Goal: Find specific page/section: Find specific page/section

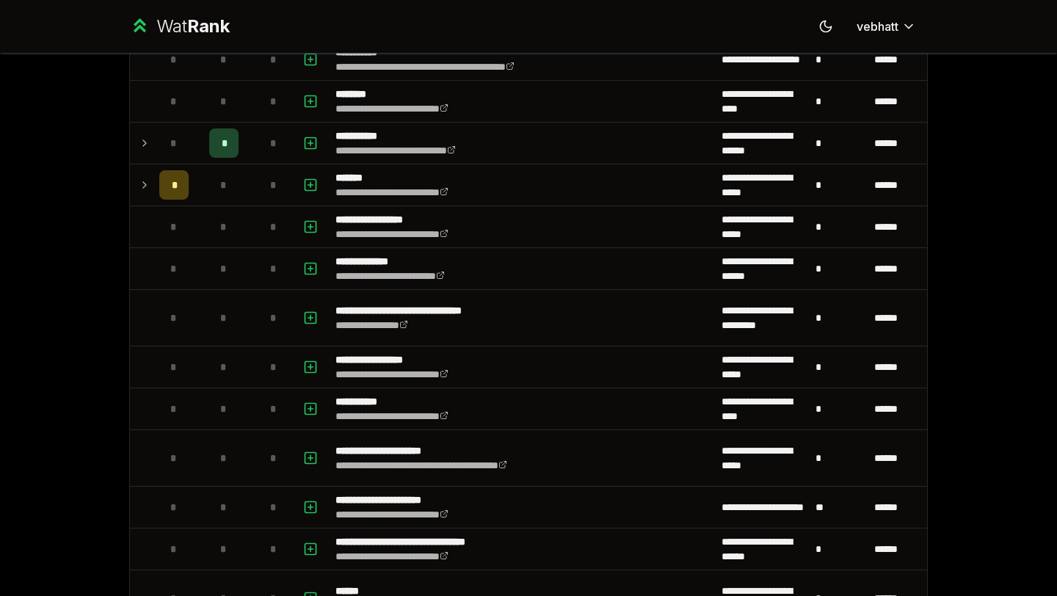
scroll to position [1399, 0]
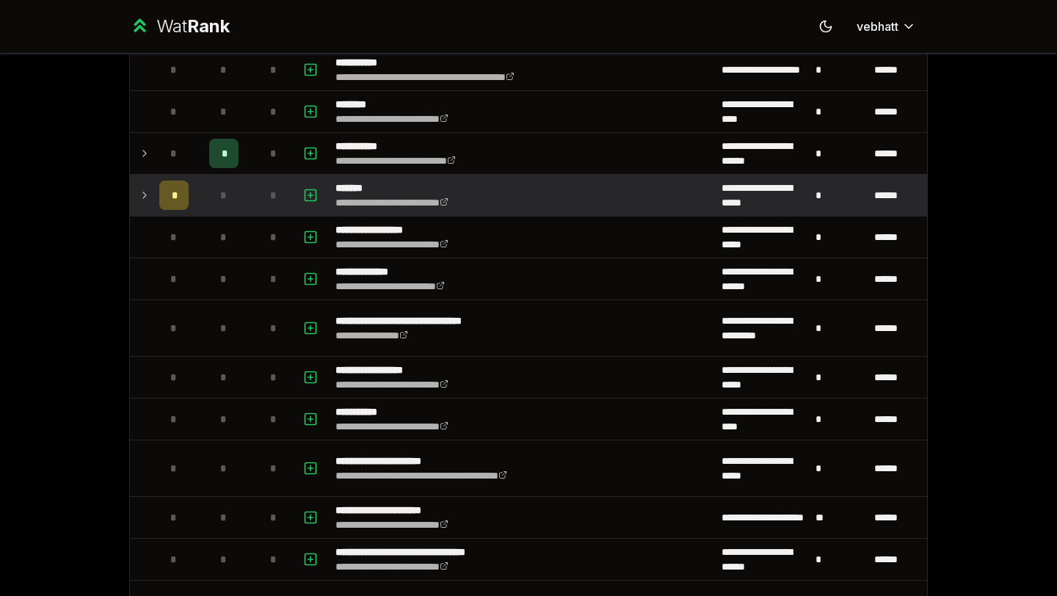
click at [144, 197] on icon at bounding box center [145, 195] width 12 height 18
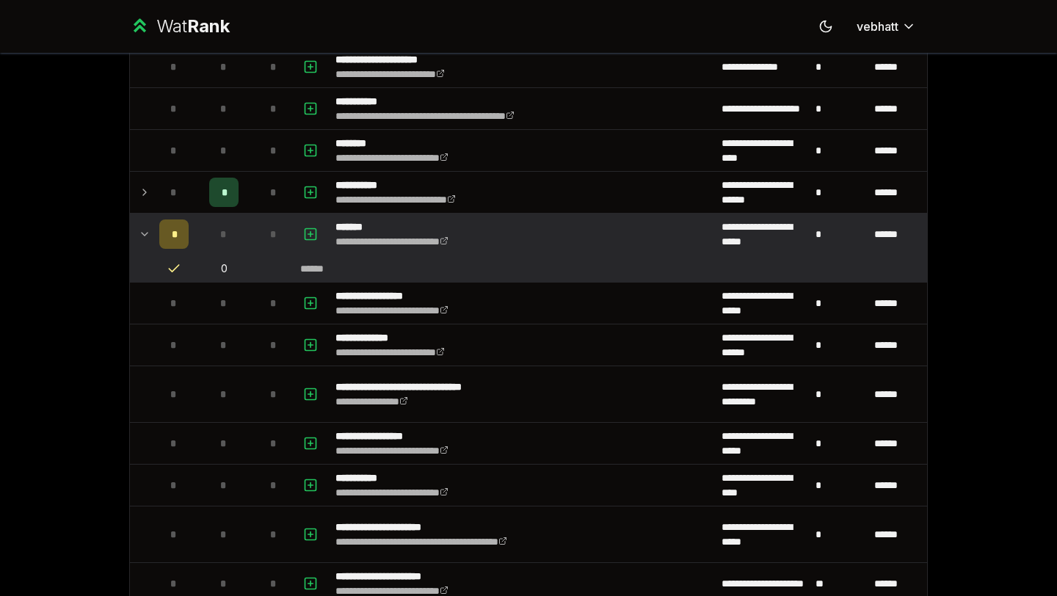
scroll to position [1355, 0]
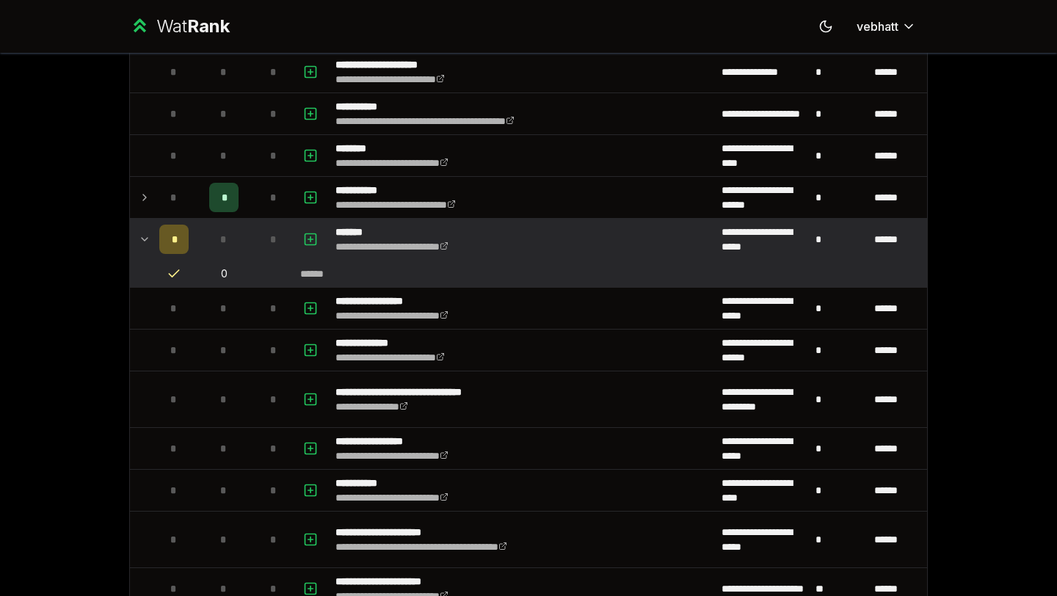
click at [1009, 237] on div "**********" at bounding box center [528, 298] width 1057 height 596
click at [991, 242] on div "**********" at bounding box center [528, 298] width 1057 height 596
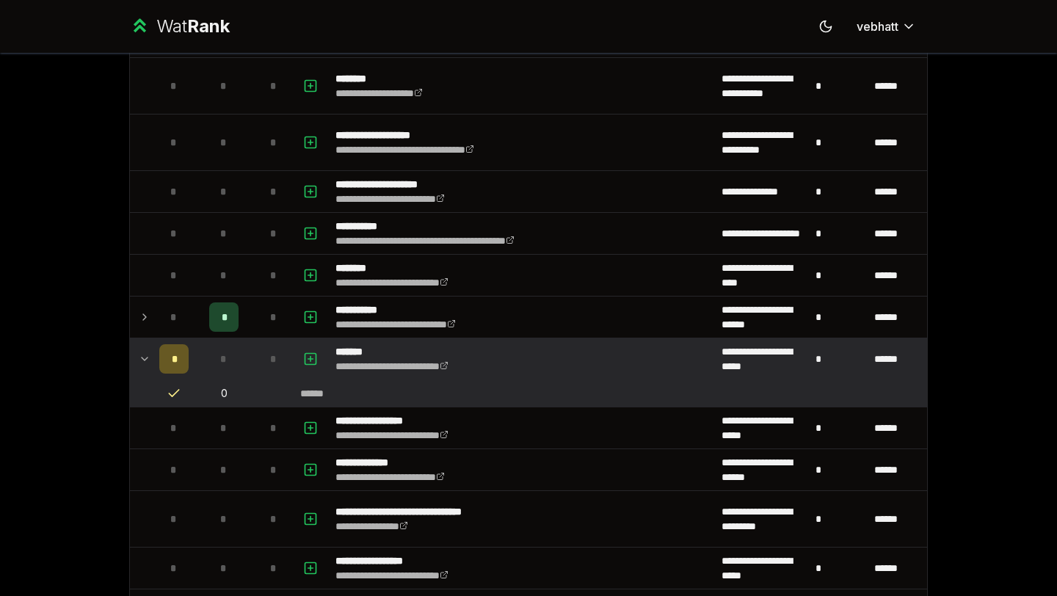
scroll to position [1236, 0]
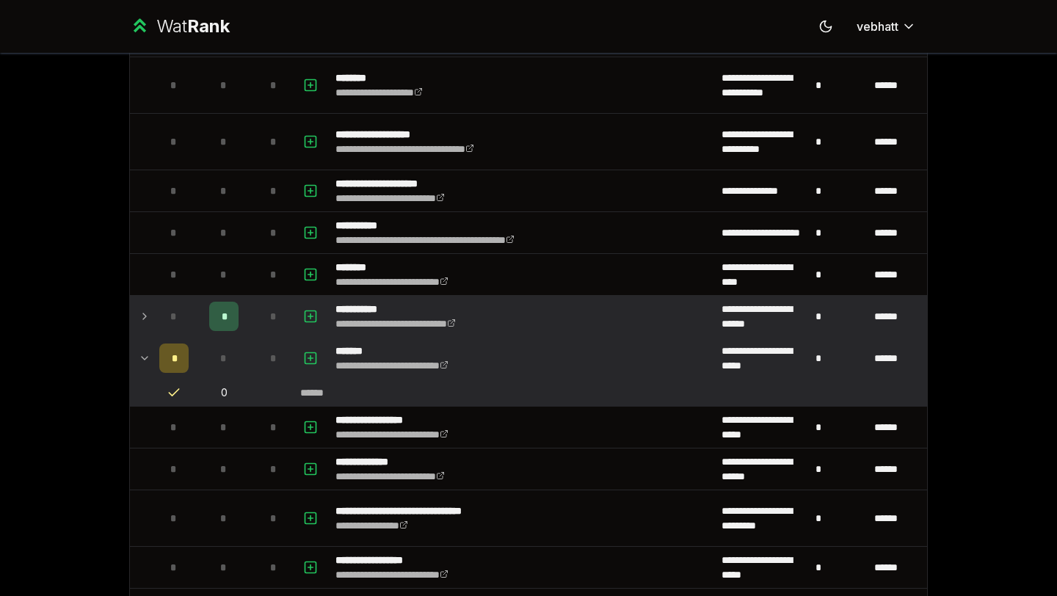
click at [156, 308] on td "*" at bounding box center [173, 316] width 41 height 41
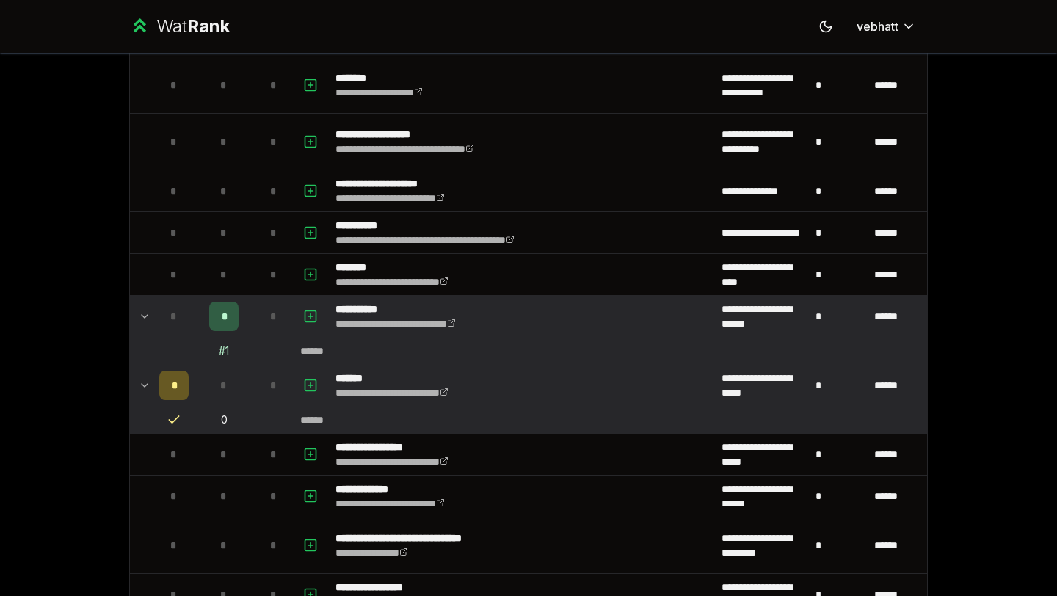
click at [143, 310] on icon at bounding box center [145, 317] width 12 height 18
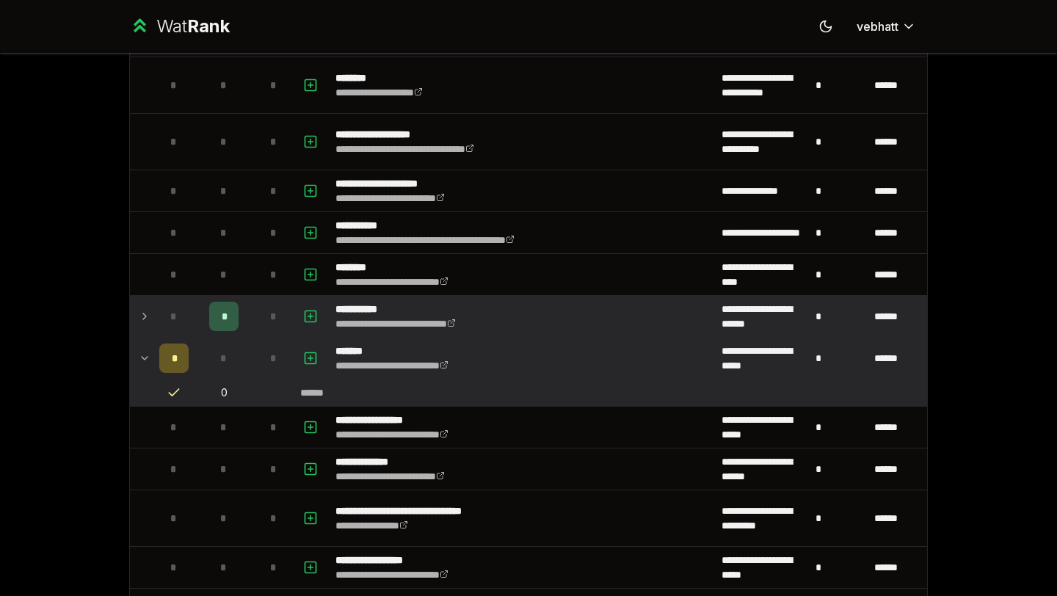
click at [142, 349] on icon at bounding box center [145, 358] width 12 height 18
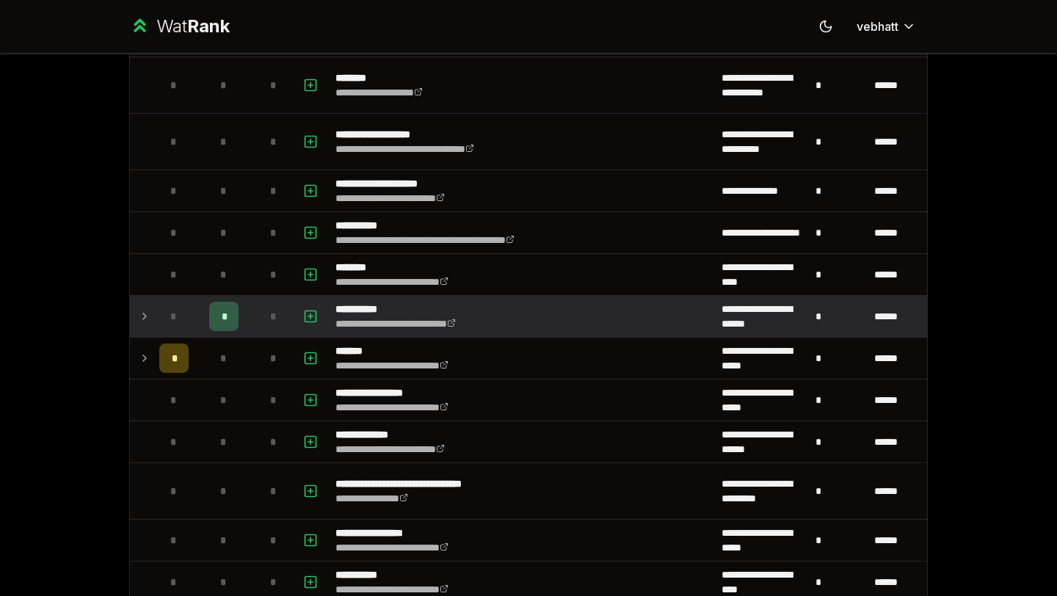
click at [142, 349] on icon at bounding box center [145, 358] width 12 height 18
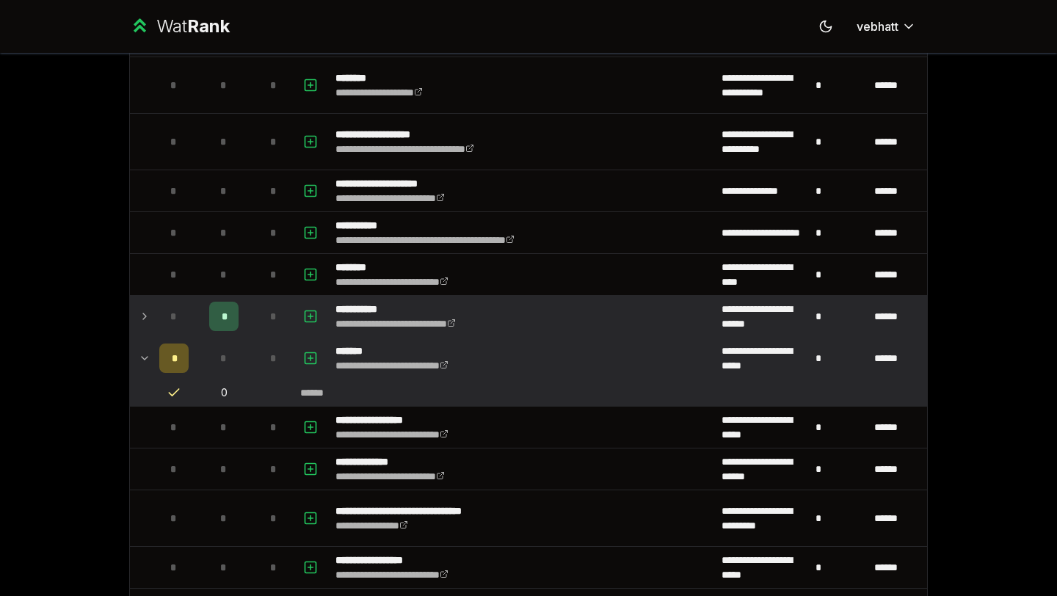
click at [142, 349] on icon at bounding box center [145, 358] width 12 height 18
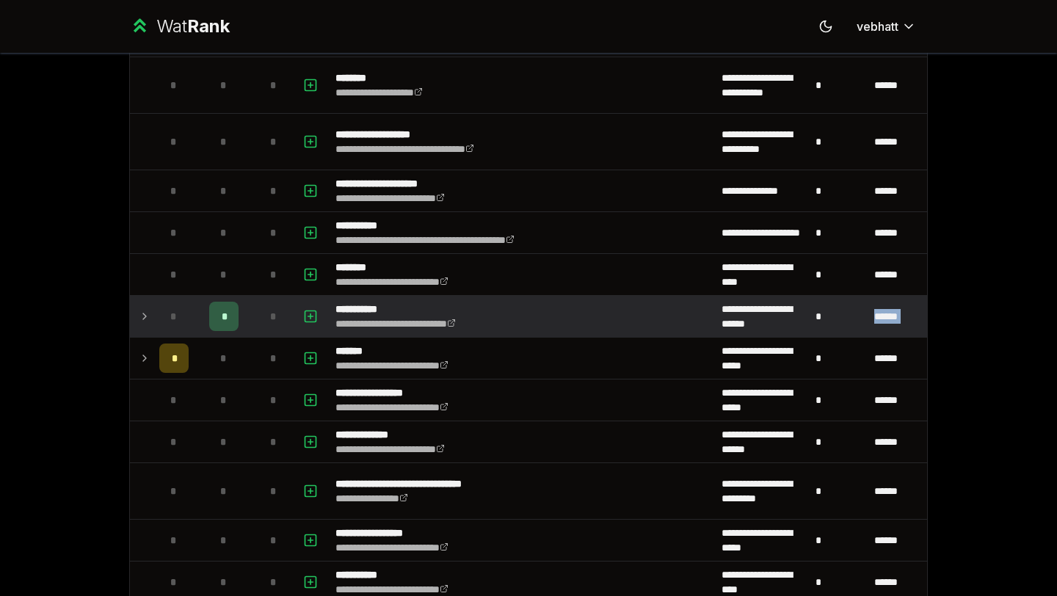
click at [142, 349] on icon at bounding box center [145, 358] width 12 height 18
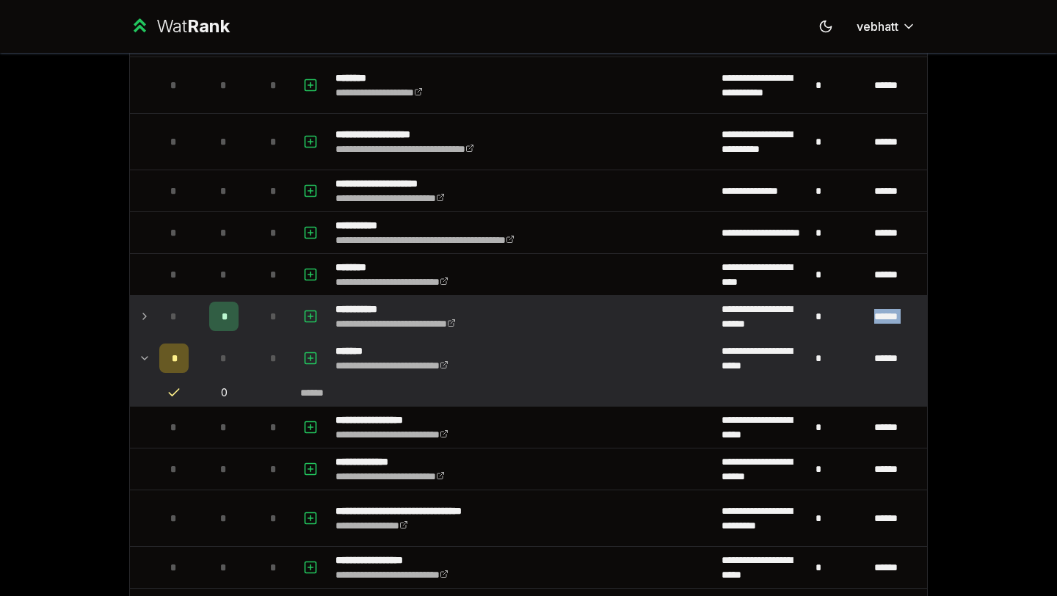
click at [142, 349] on icon at bounding box center [145, 358] width 12 height 18
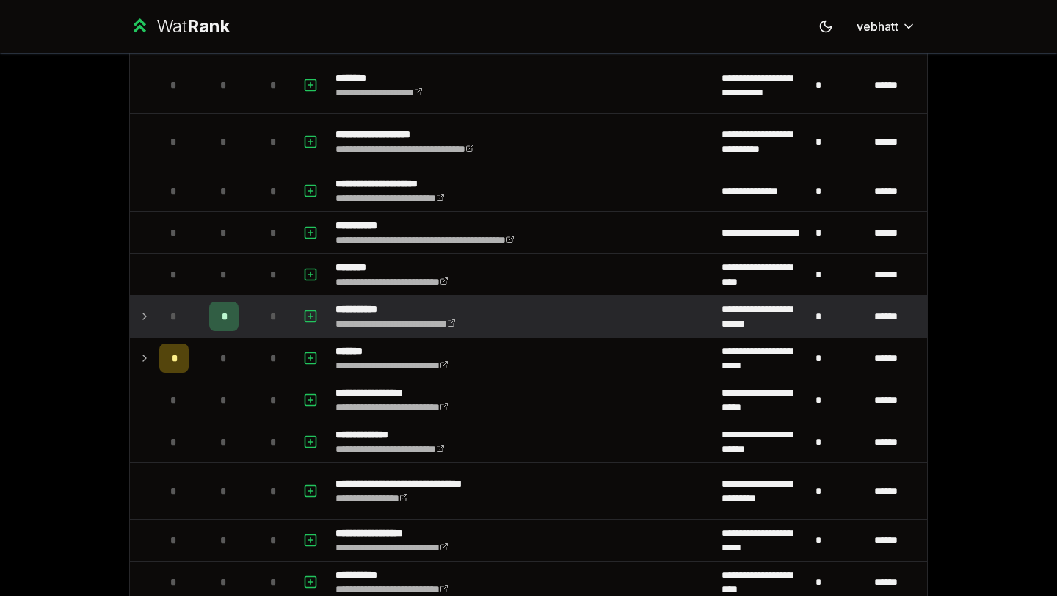
click at [50, 363] on div "**********" at bounding box center [528, 298] width 1057 height 596
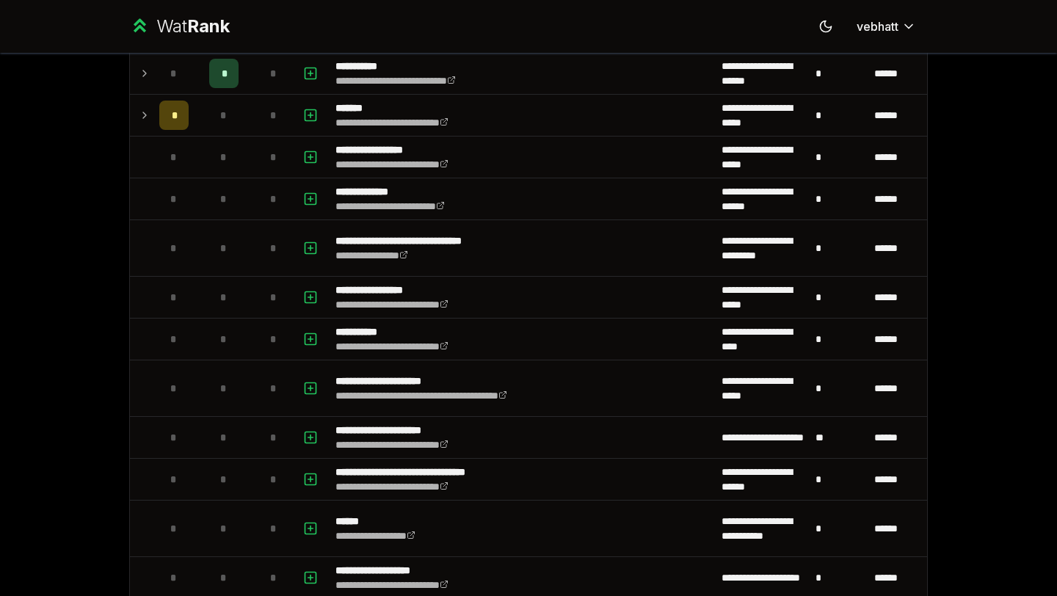
scroll to position [1450, 0]
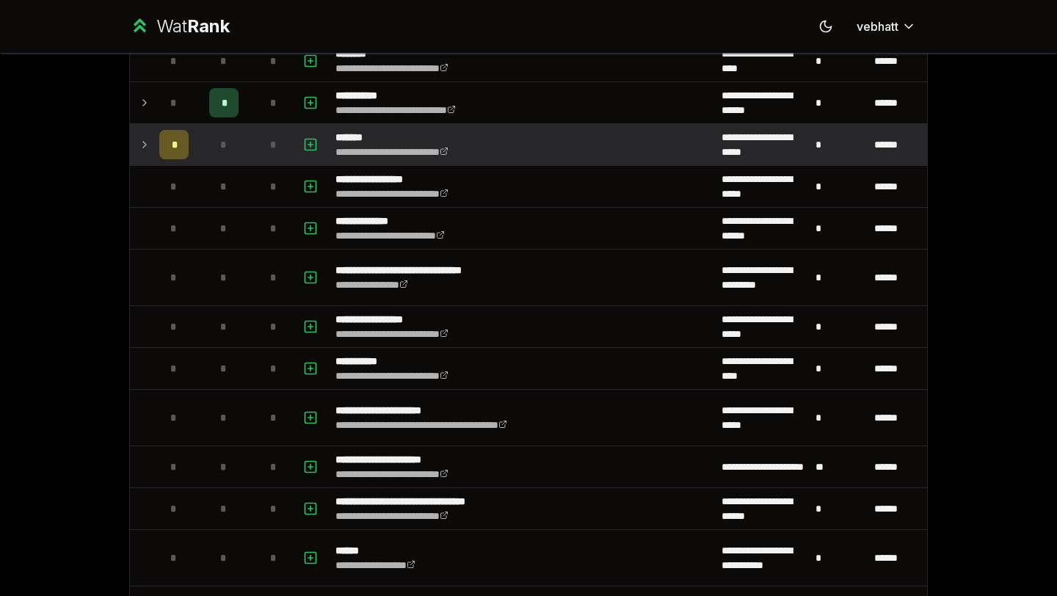
click at [149, 137] on icon at bounding box center [145, 145] width 12 height 18
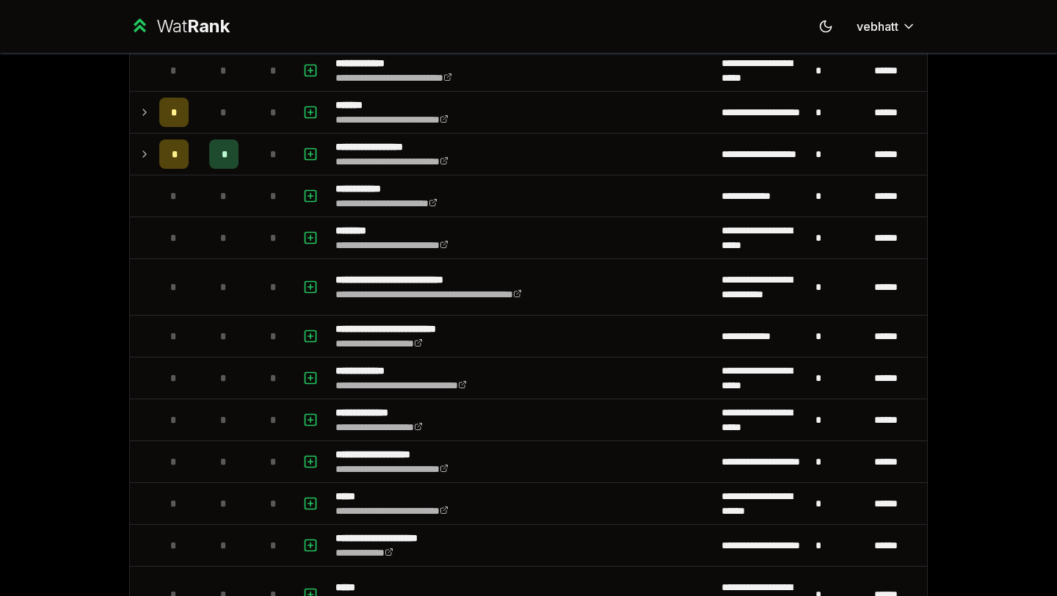
scroll to position [0, 0]
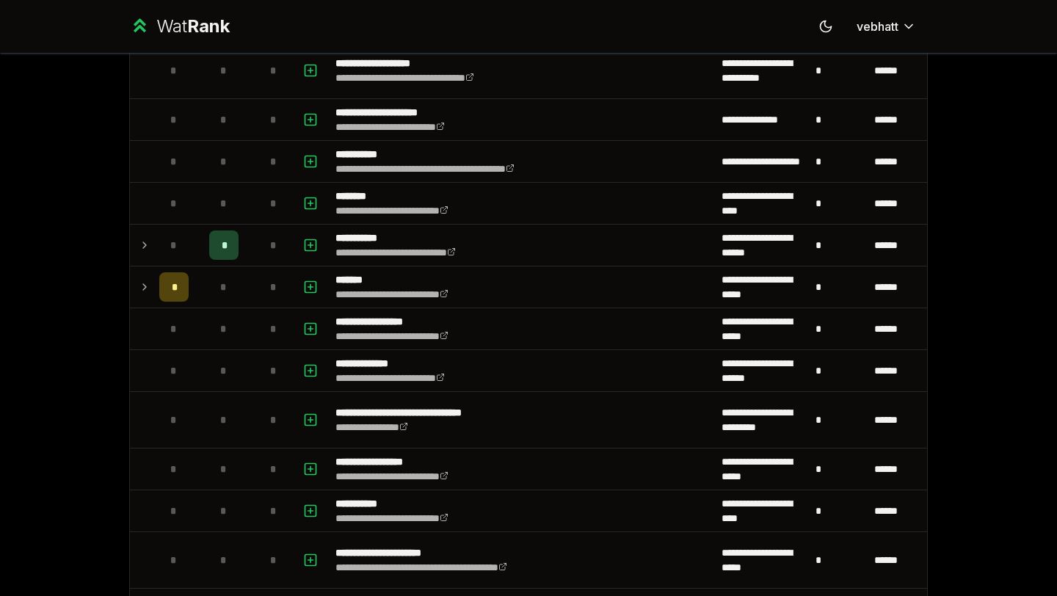
scroll to position [1302, 0]
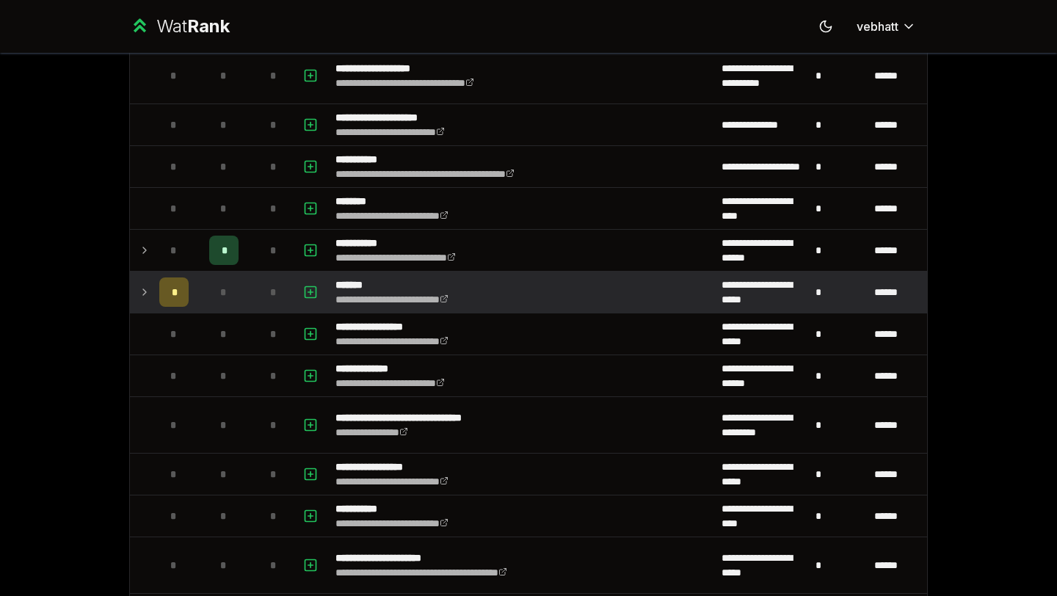
click at [143, 286] on icon at bounding box center [145, 292] width 12 height 18
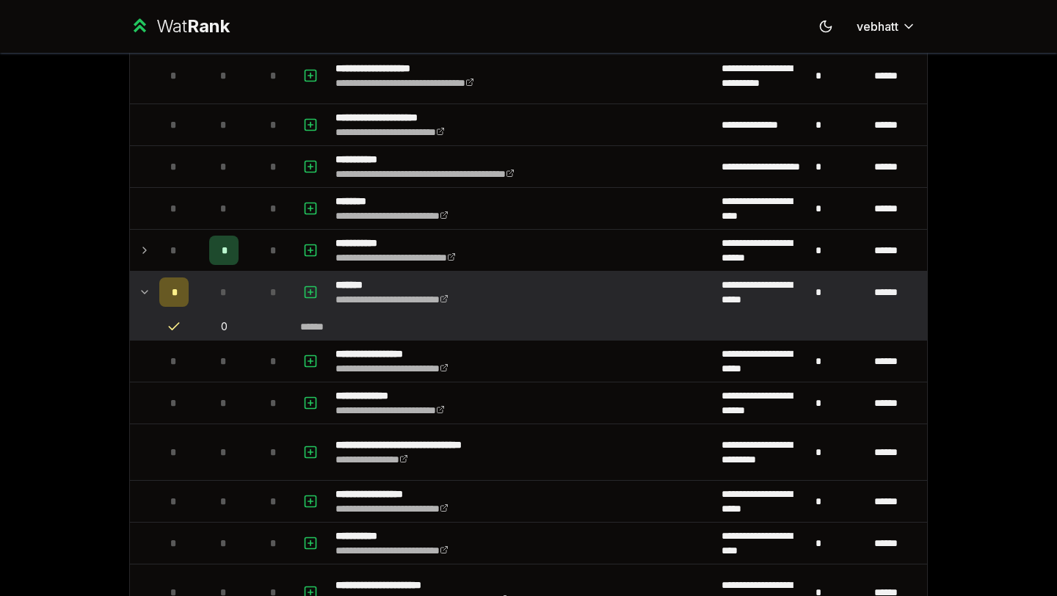
click at [142, 286] on icon at bounding box center [145, 292] width 12 height 18
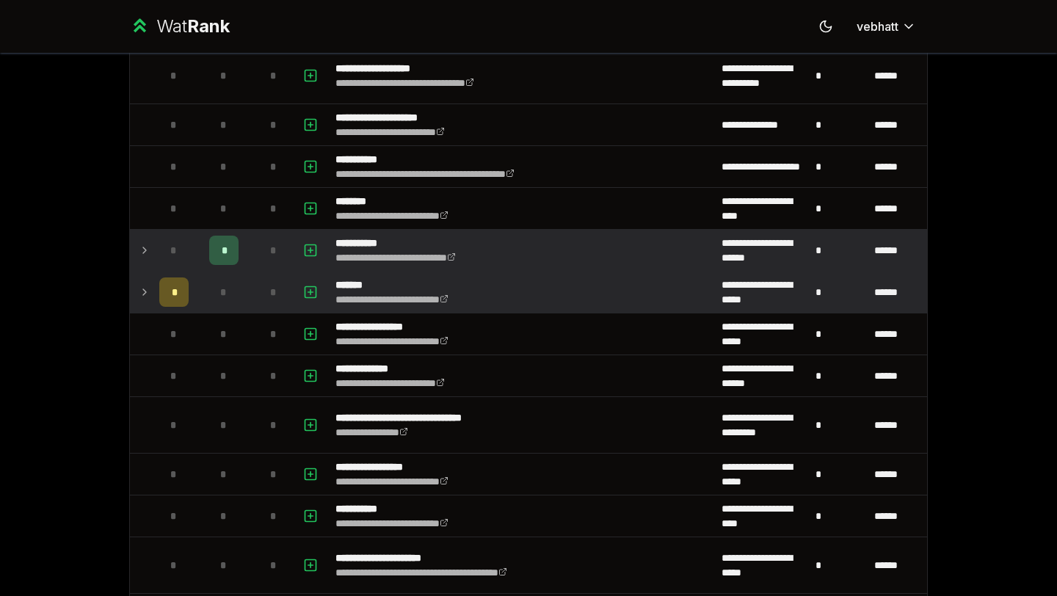
click at [142, 242] on icon at bounding box center [145, 251] width 12 height 18
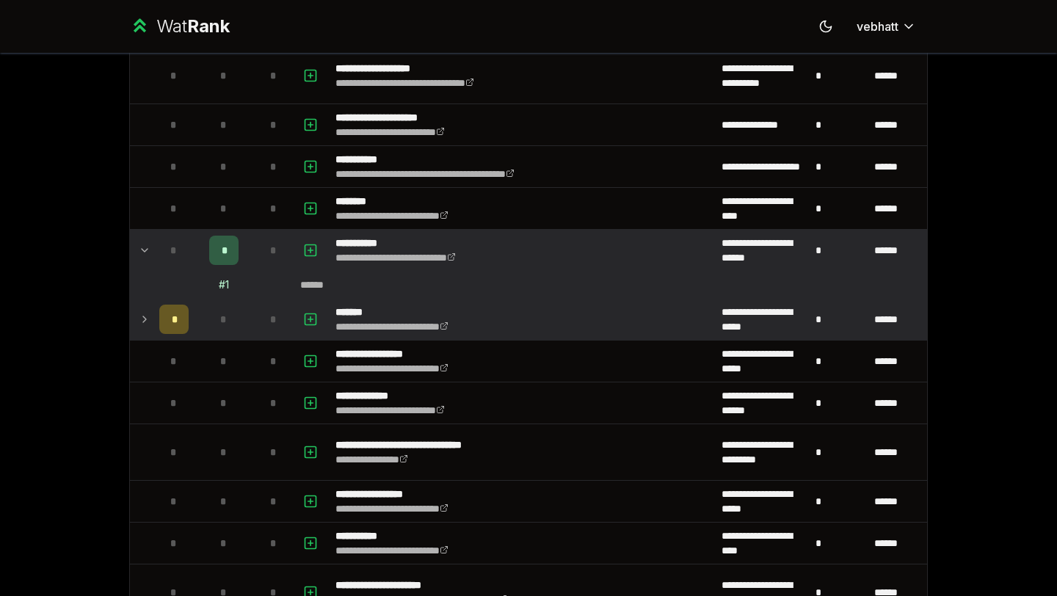
click at [142, 242] on icon at bounding box center [145, 251] width 12 height 18
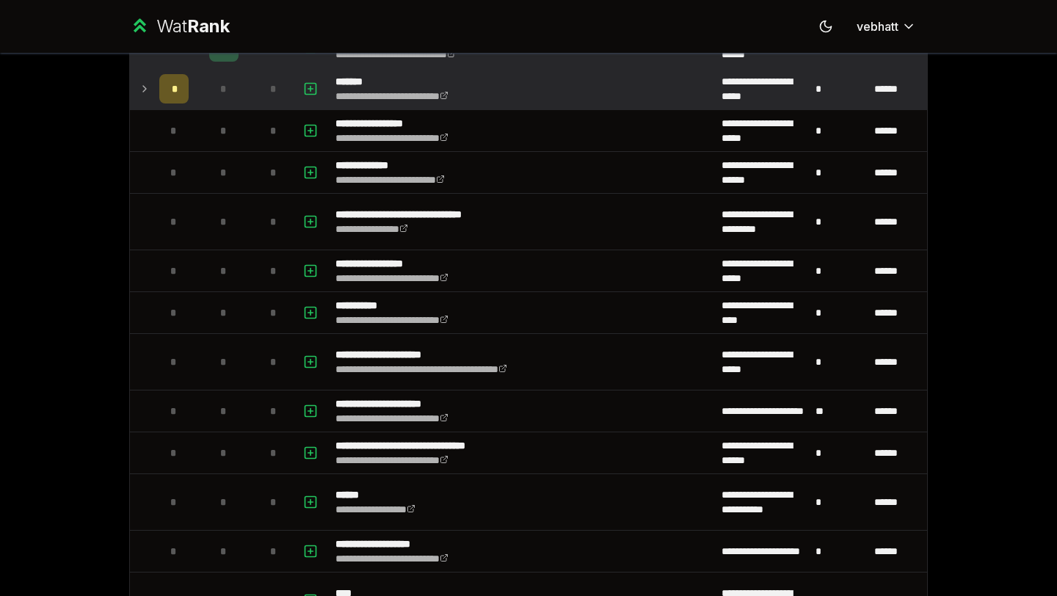
scroll to position [1299, 0]
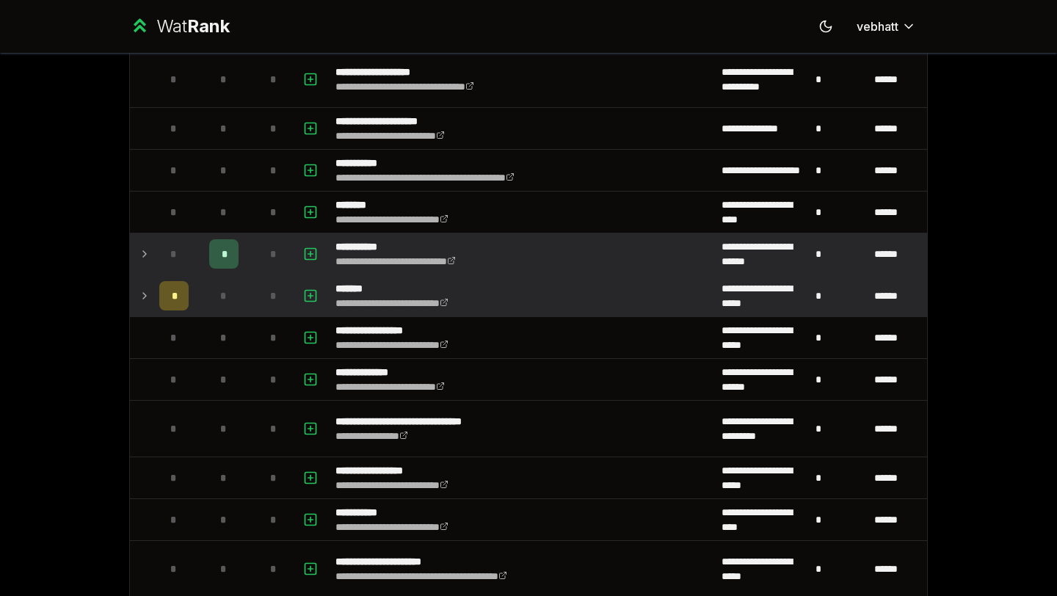
click at [138, 291] on td at bounding box center [141, 295] width 23 height 41
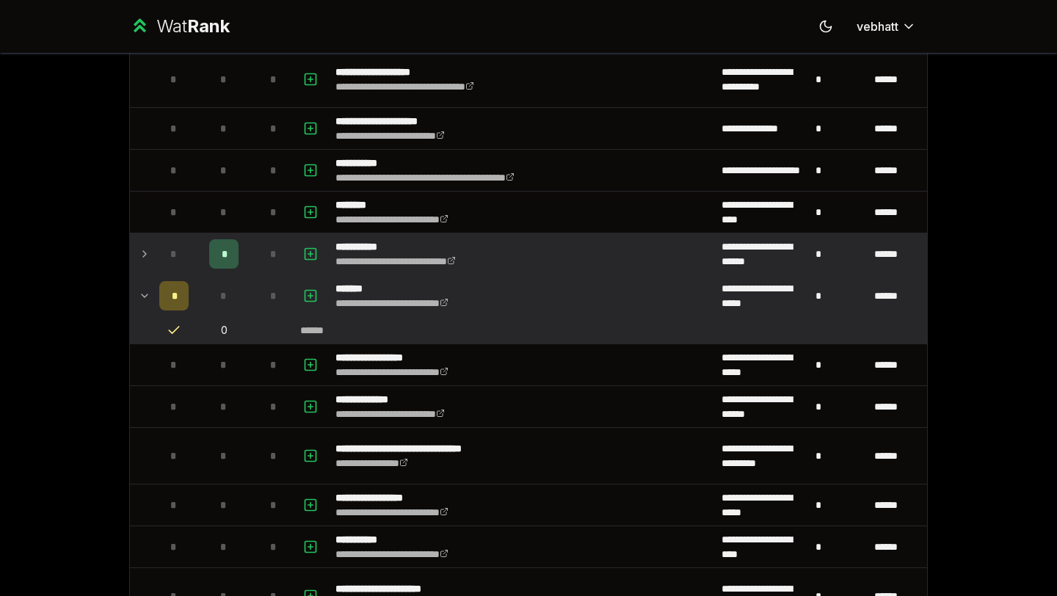
click at [143, 290] on icon at bounding box center [145, 296] width 12 height 18
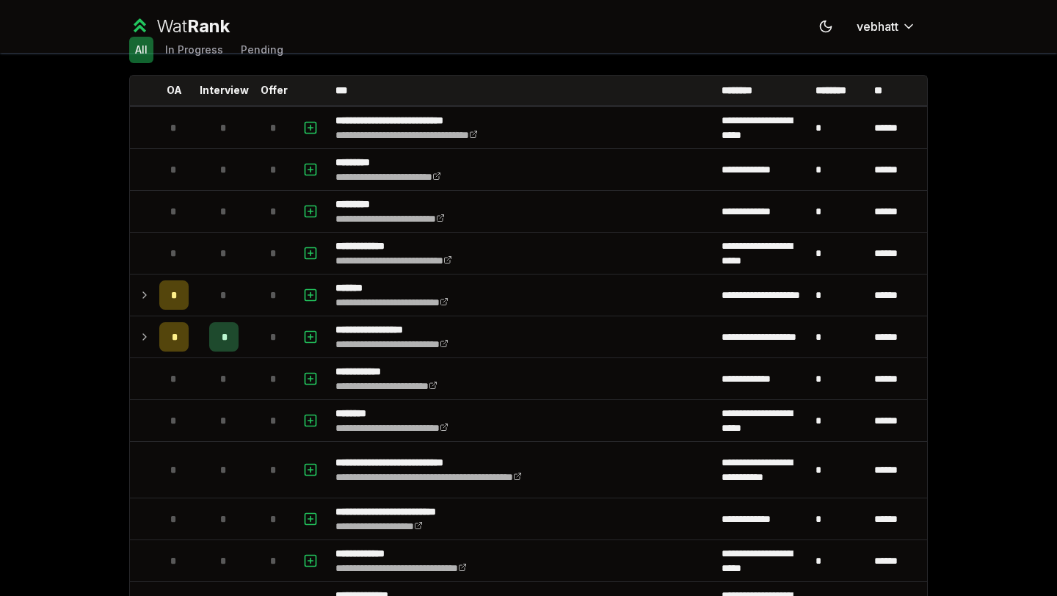
scroll to position [114, 0]
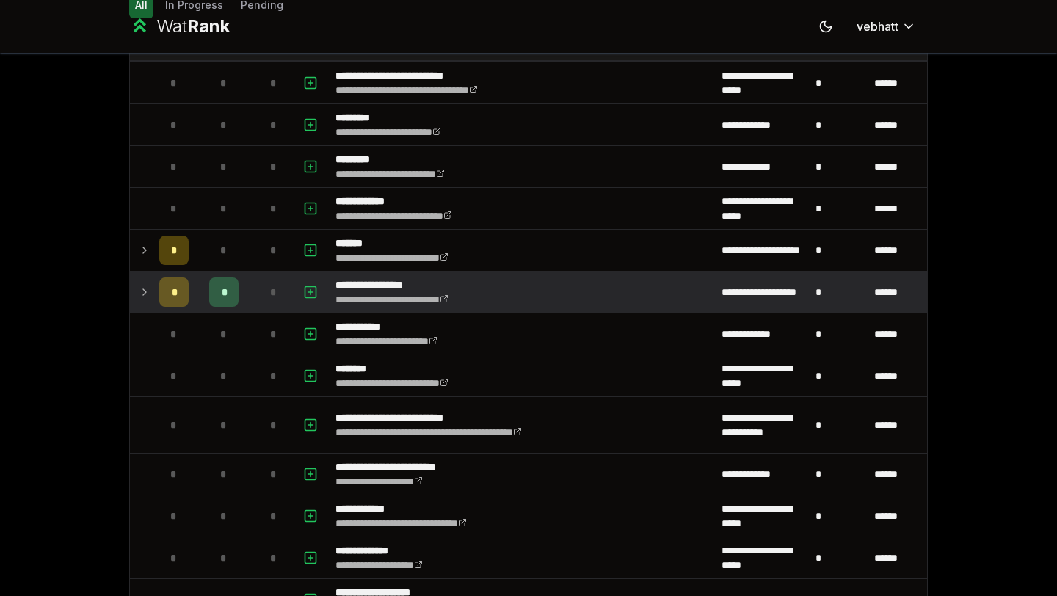
click at [142, 289] on icon at bounding box center [145, 292] width 12 height 18
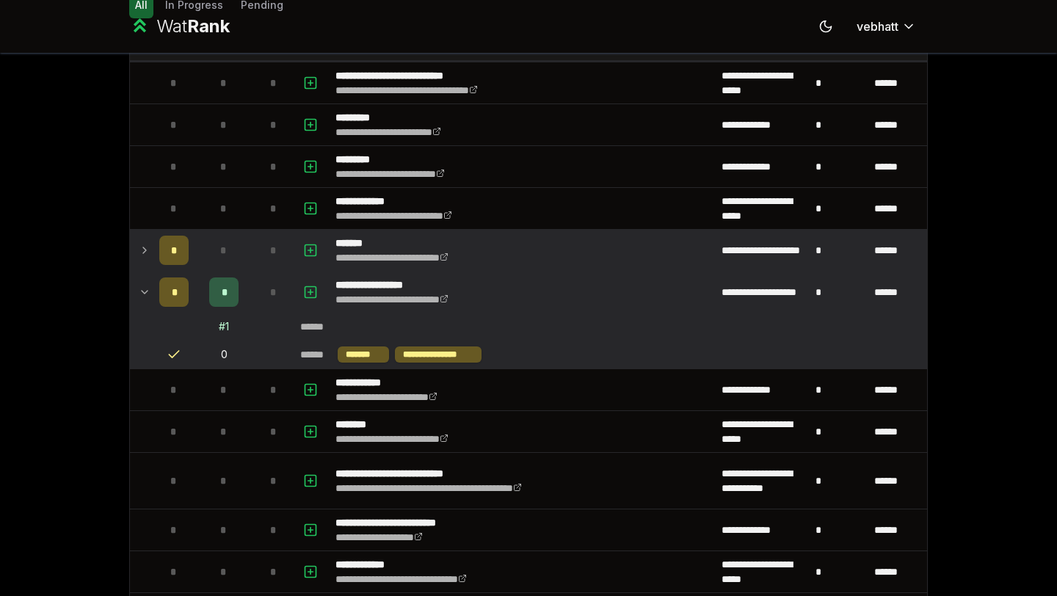
click at [144, 244] on icon at bounding box center [145, 251] width 12 height 18
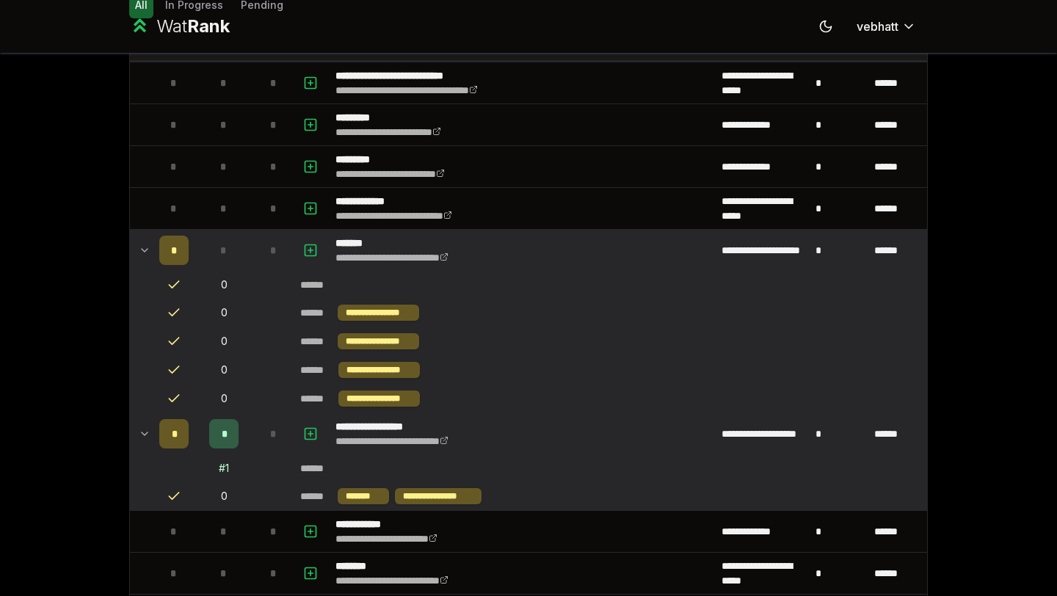
click at [142, 241] on td at bounding box center [141, 250] width 23 height 41
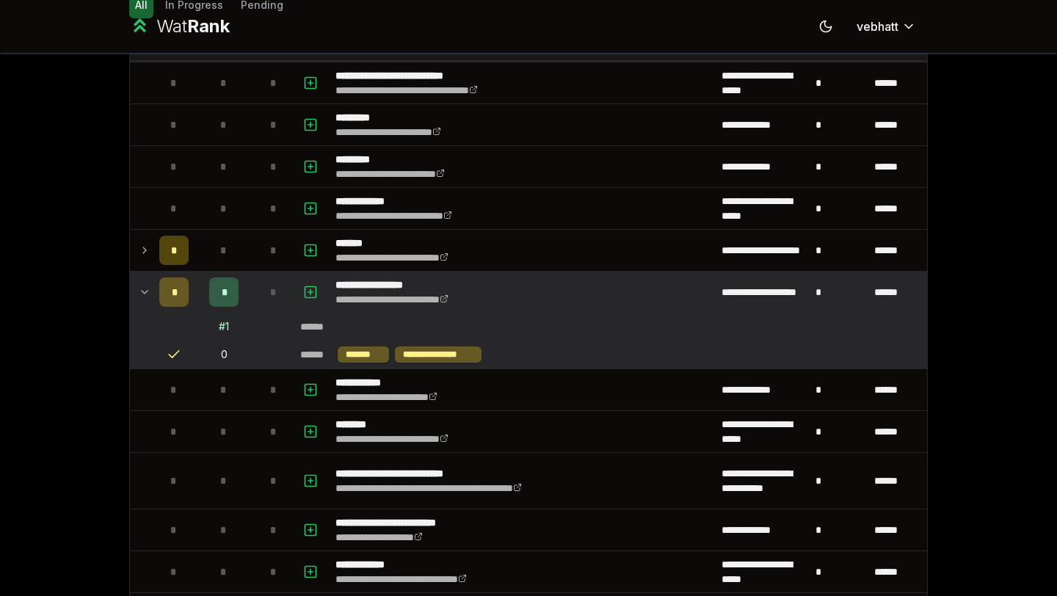
click at [144, 288] on icon at bounding box center [145, 292] width 12 height 18
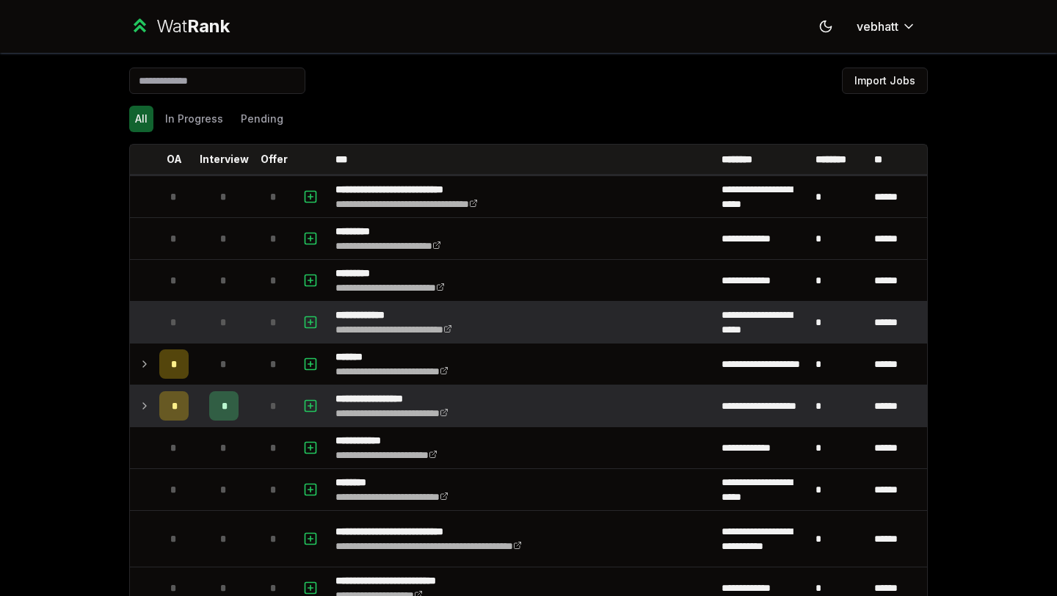
scroll to position [1, 0]
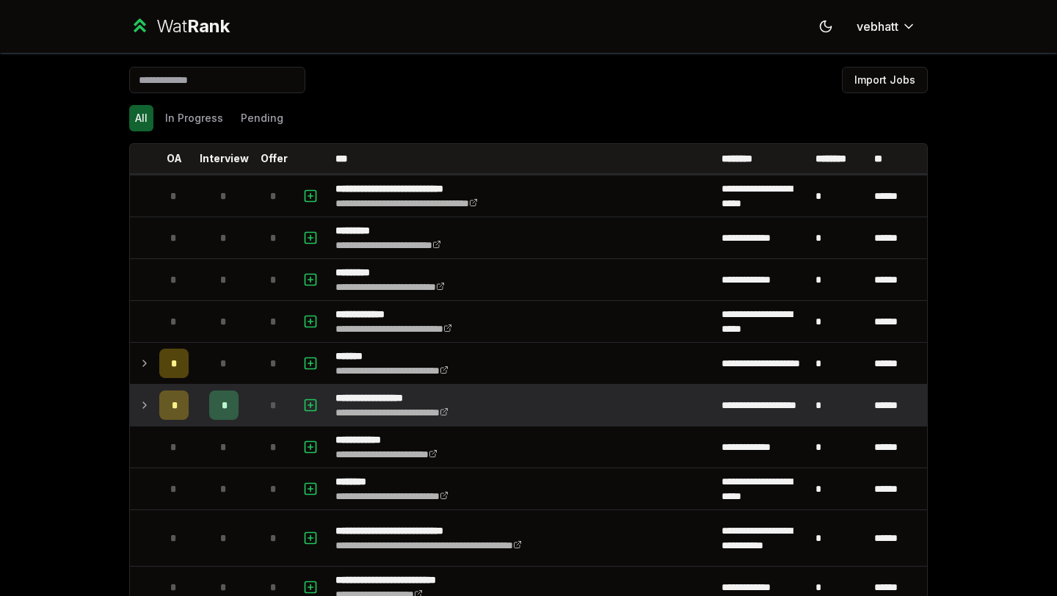
click at [142, 400] on icon at bounding box center [145, 405] width 12 height 18
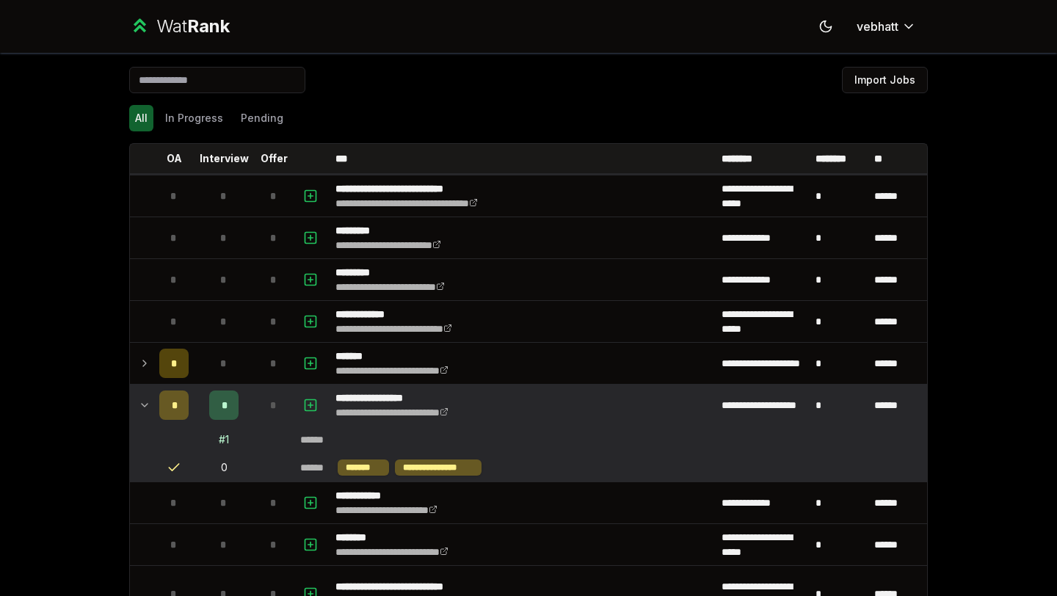
click at [142, 400] on icon at bounding box center [145, 405] width 12 height 18
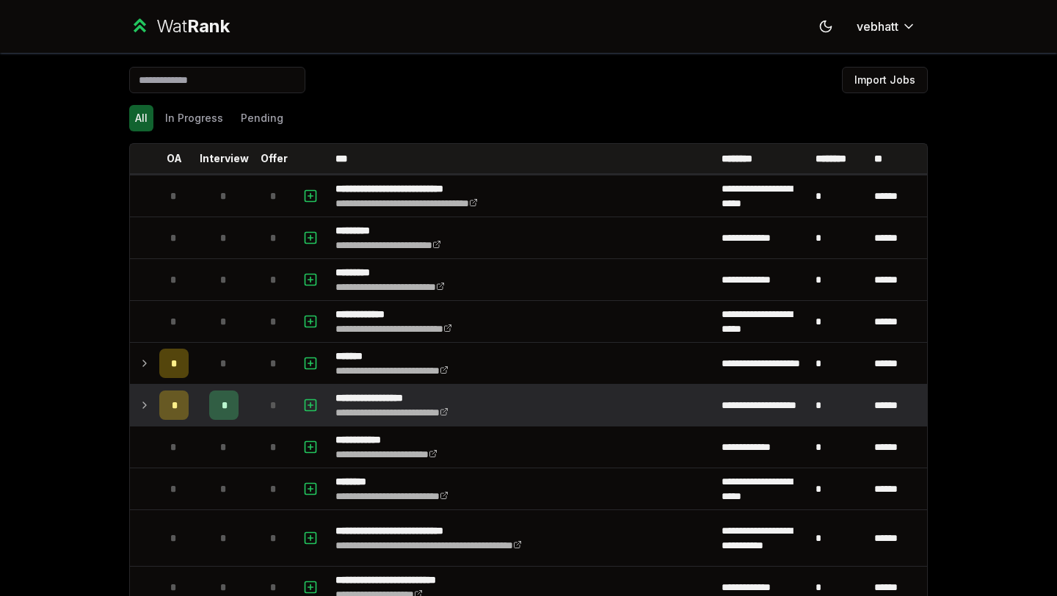
click at [140, 359] on icon at bounding box center [145, 364] width 12 height 18
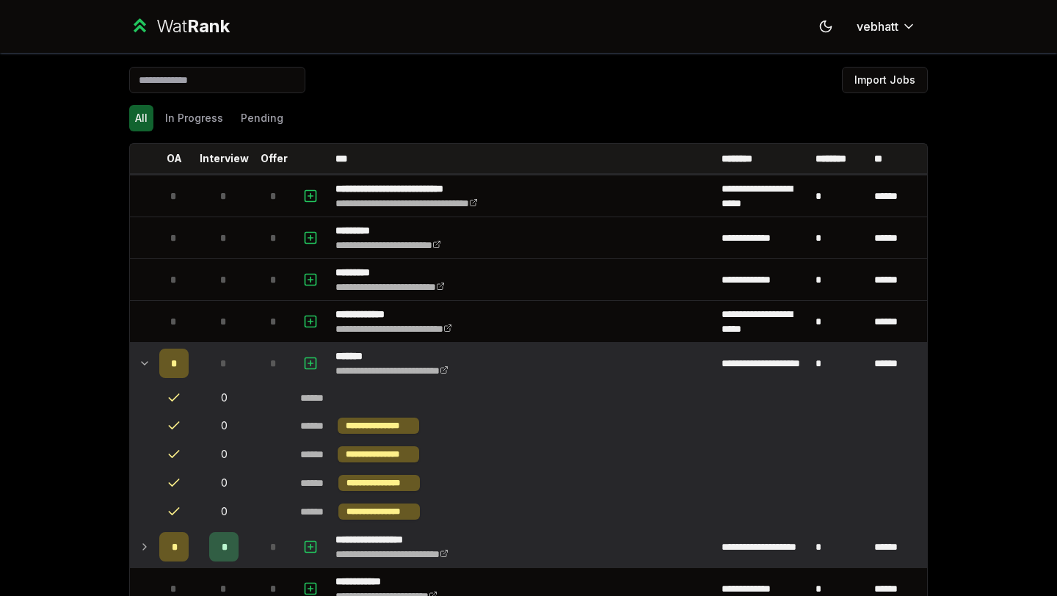
click at [142, 355] on icon at bounding box center [145, 364] width 12 height 18
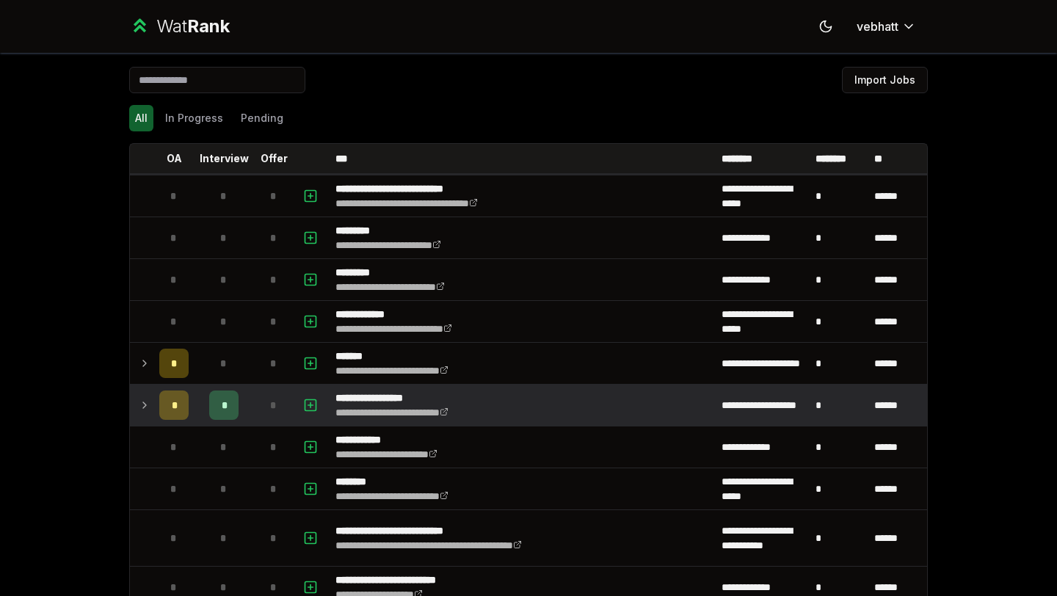
click at [142, 355] on icon at bounding box center [145, 364] width 12 height 18
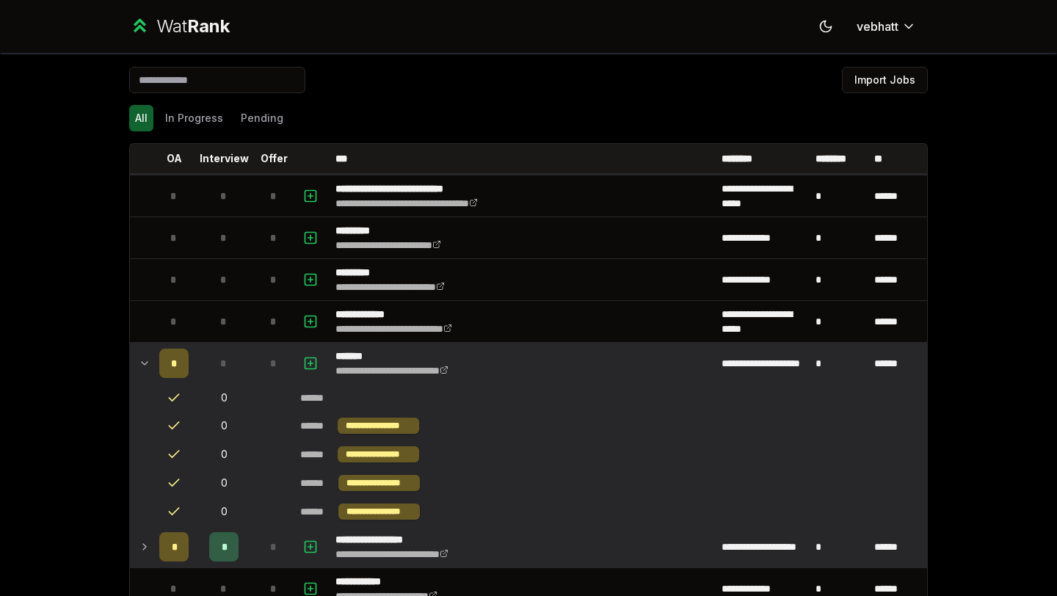
click at [142, 355] on icon at bounding box center [145, 364] width 12 height 18
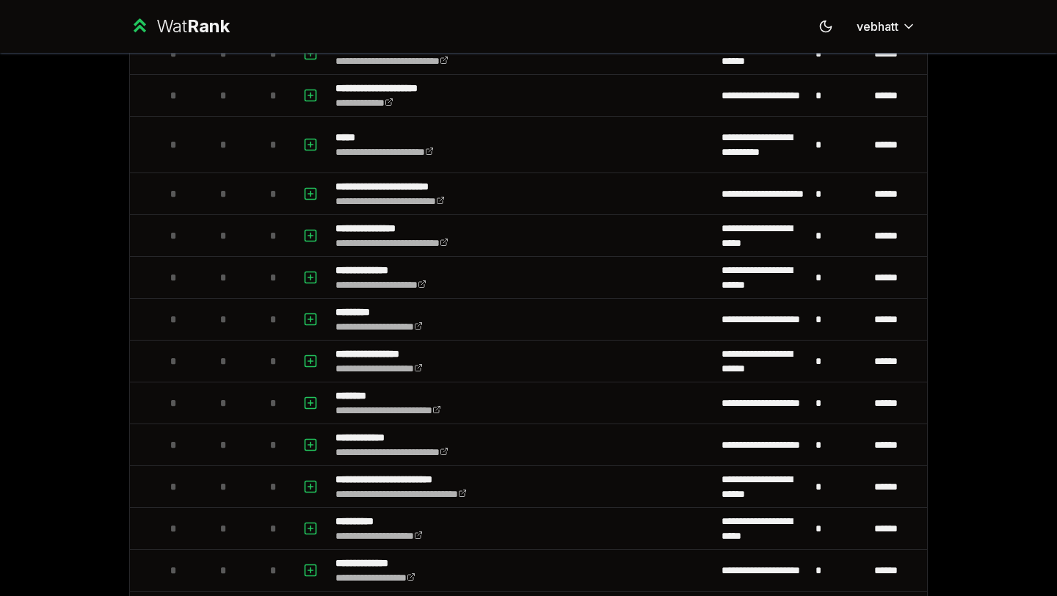
scroll to position [0, 0]
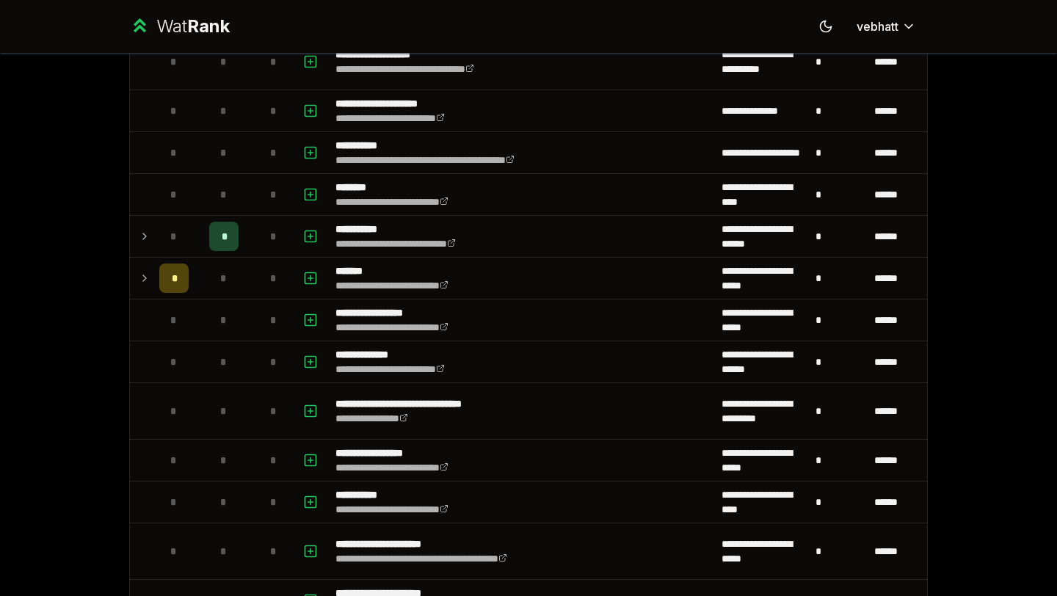
scroll to position [1302, 0]
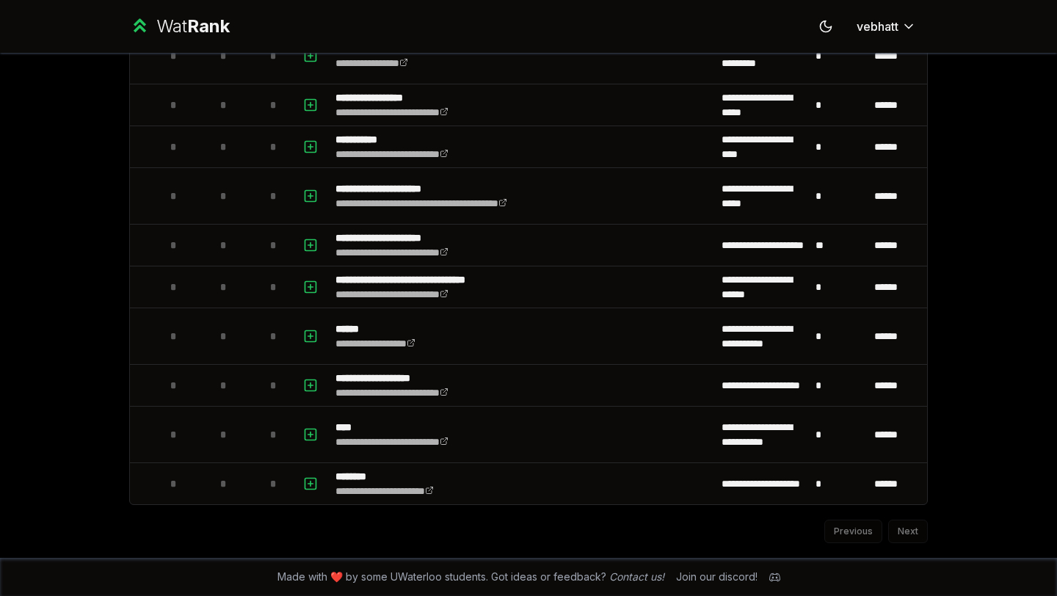
scroll to position [1039, 0]
